Goal: Transaction & Acquisition: Purchase product/service

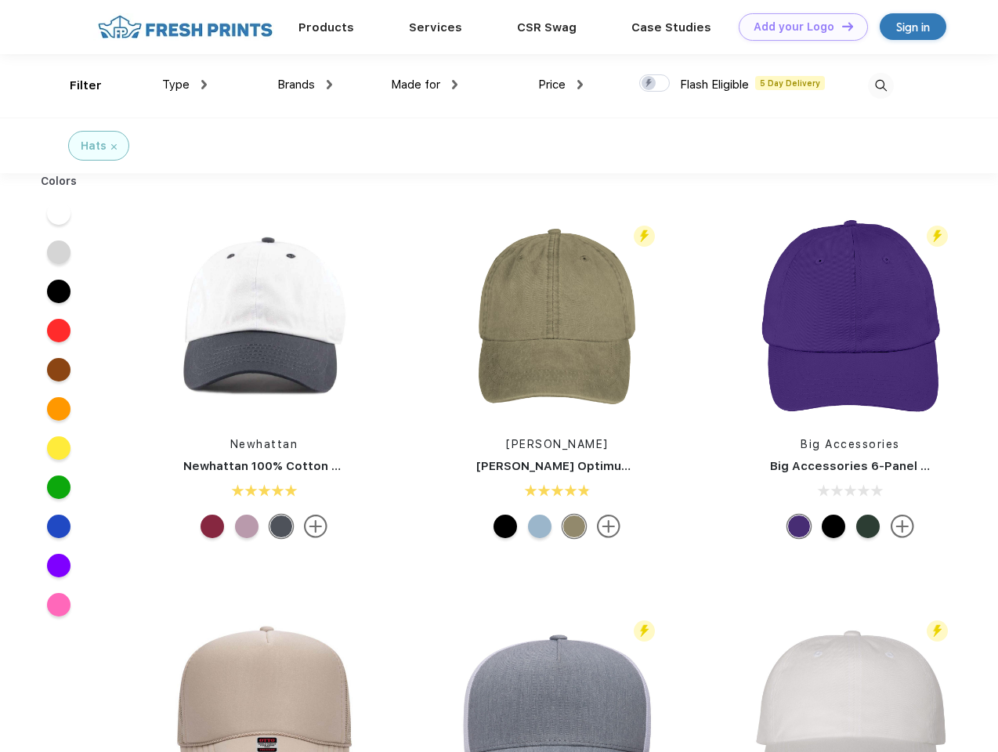
scroll to position [1, 0]
click at [797, 27] on link "Add your Logo Design Tool" at bounding box center [803, 26] width 129 height 27
click at [0, 0] on div "Design Tool" at bounding box center [0, 0] width 0 height 0
click at [840, 26] on link "Add your Logo Design Tool" at bounding box center [803, 26] width 129 height 27
click at [75, 85] on div "Filter" at bounding box center [86, 86] width 32 height 18
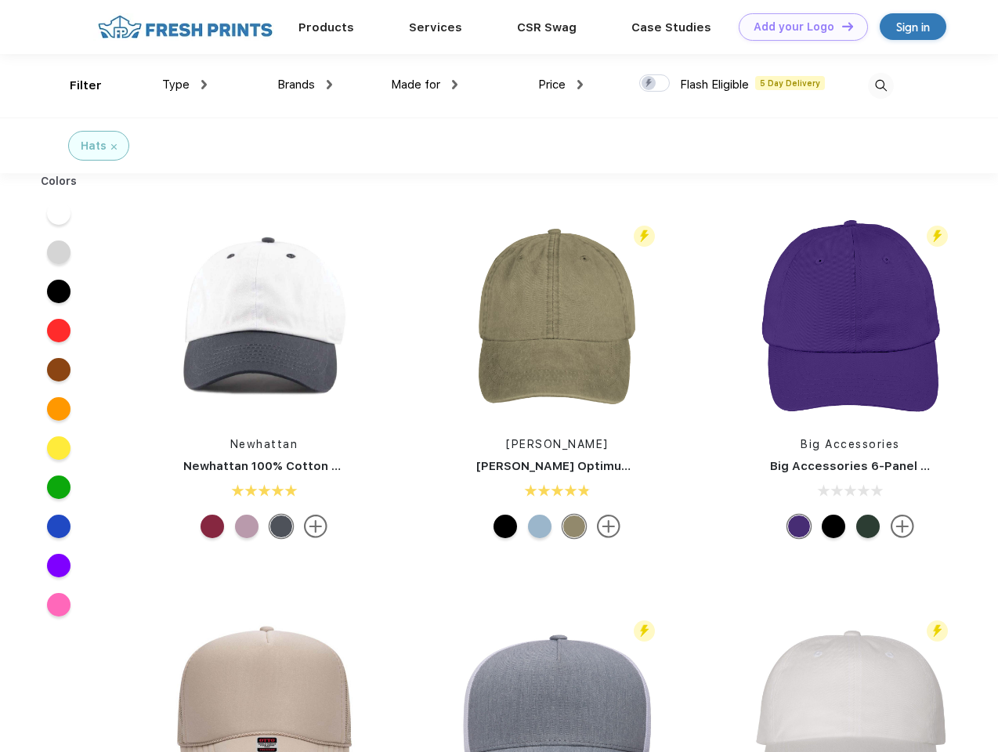
click at [185, 85] on span "Type" at bounding box center [175, 85] width 27 height 14
click at [305, 85] on span "Brands" at bounding box center [296, 85] width 38 height 14
click at [425, 85] on span "Made for" at bounding box center [415, 85] width 49 height 14
click at [561, 85] on span "Price" at bounding box center [551, 85] width 27 height 14
click at [655, 84] on div at bounding box center [654, 82] width 31 height 17
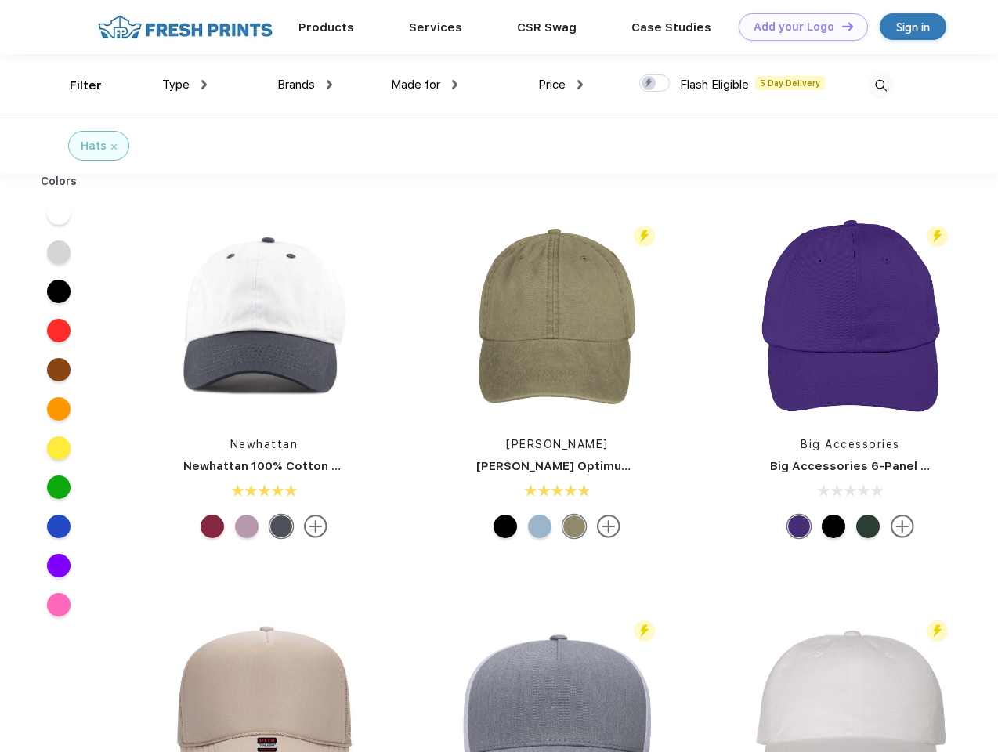
click at [649, 84] on input "checkbox" at bounding box center [644, 79] width 10 height 10
click at [880, 85] on img at bounding box center [881, 86] width 26 height 26
